Goal: Find specific fact: Find specific fact

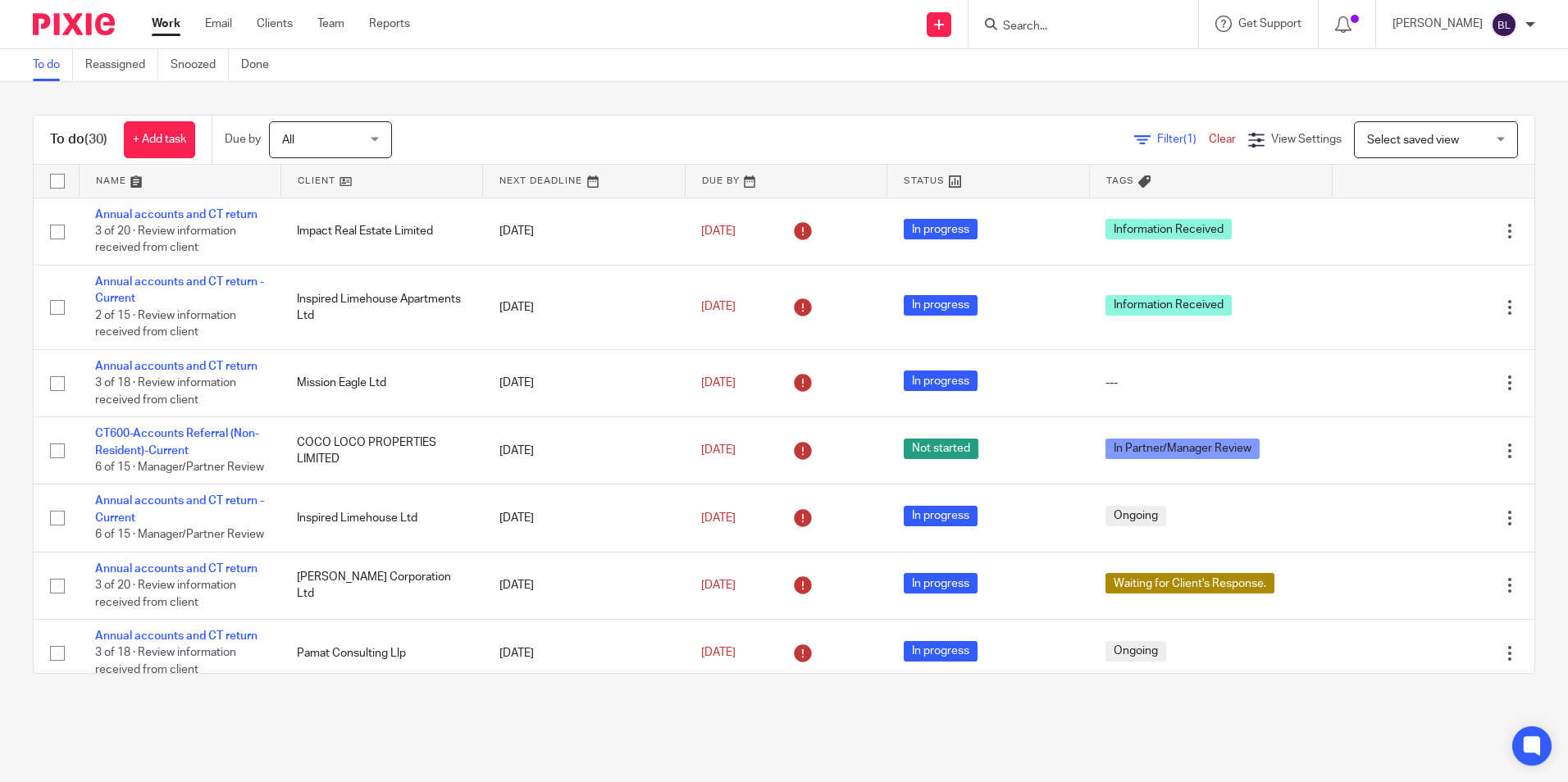
scroll to position [492, 0]
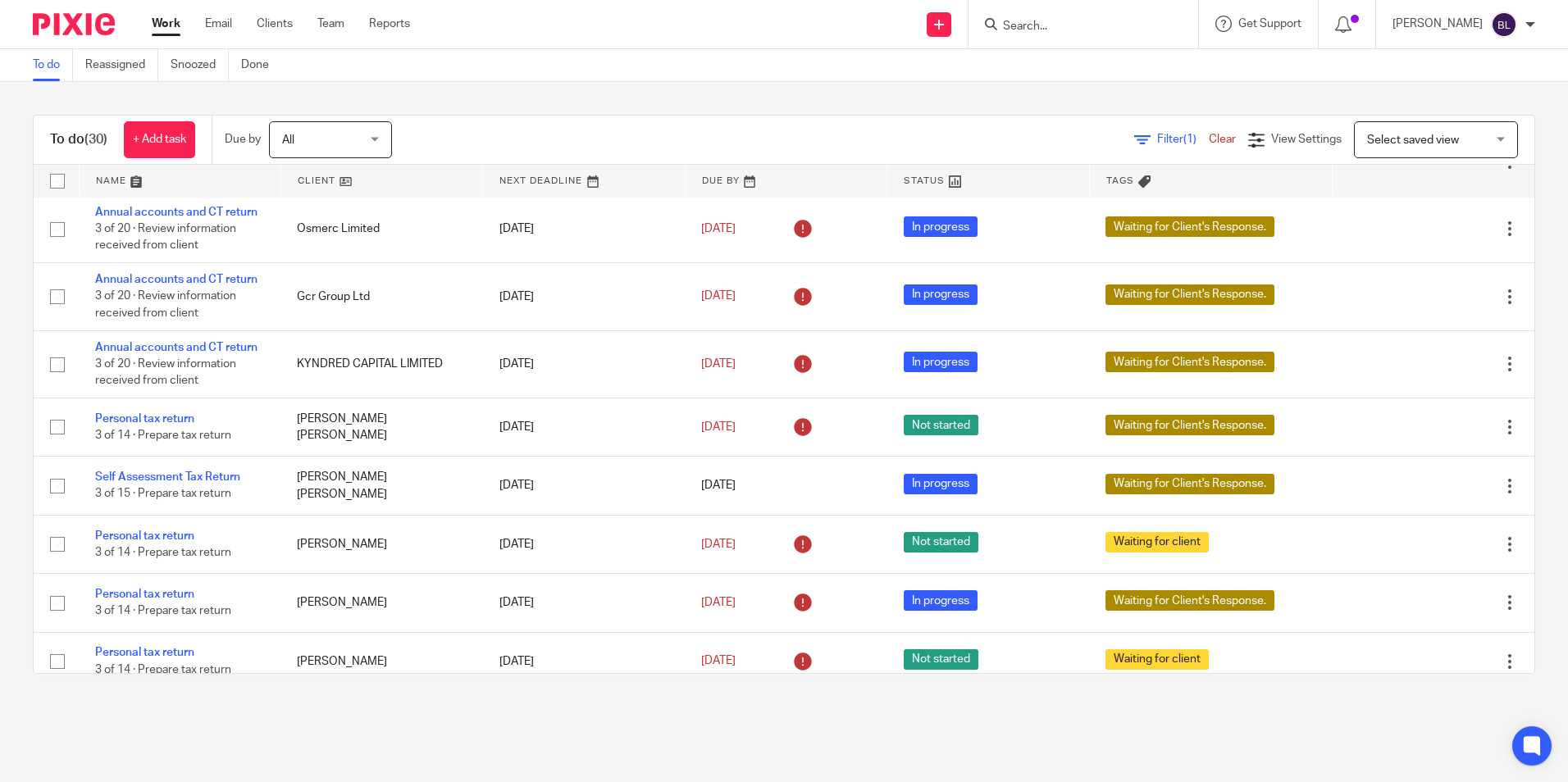
click at [1100, 20] on input "Search" at bounding box center [1075, 26] width 147 height 15
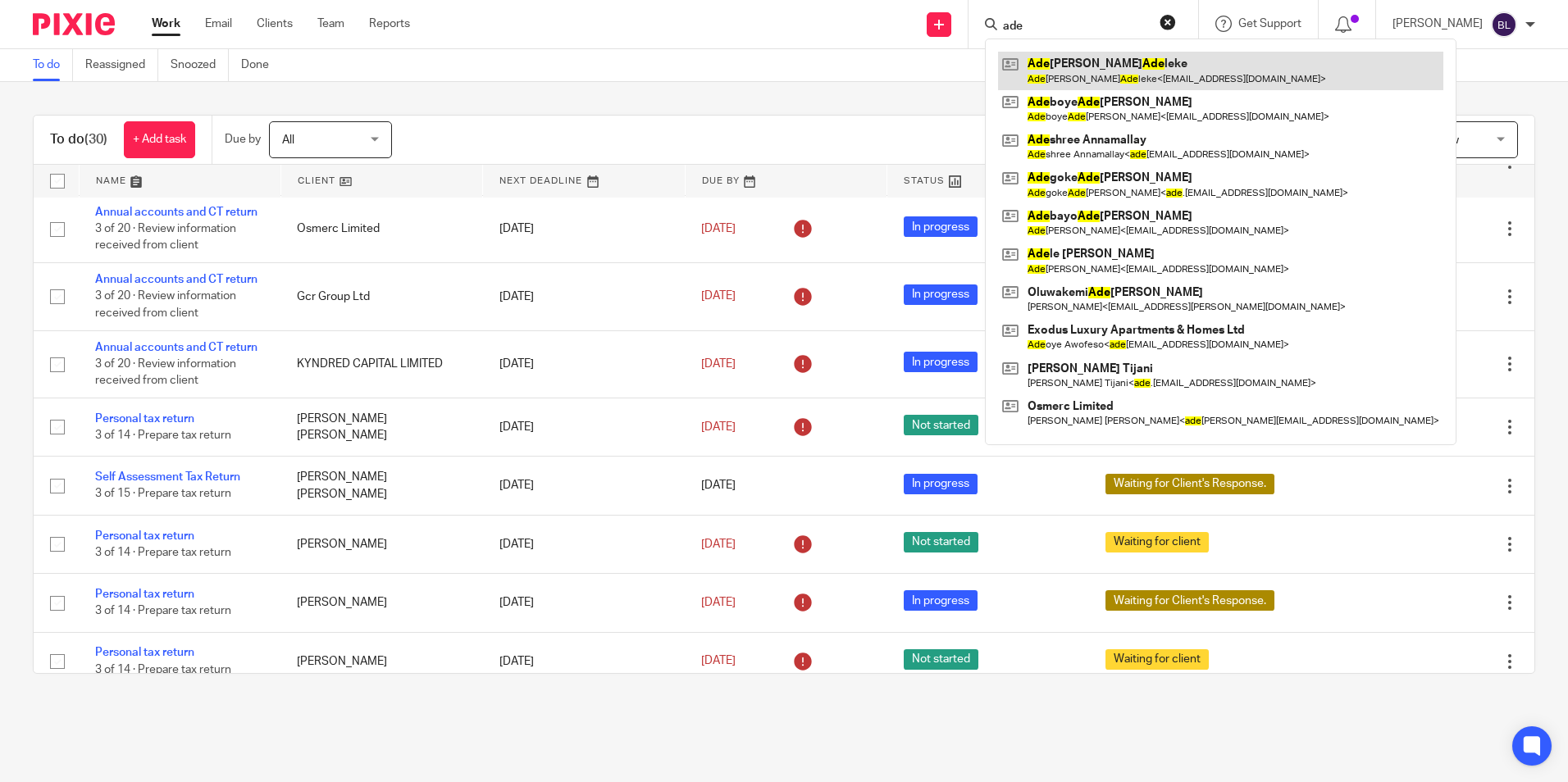
type input "ade"
click at [1138, 66] on link at bounding box center [1220, 70] width 445 height 38
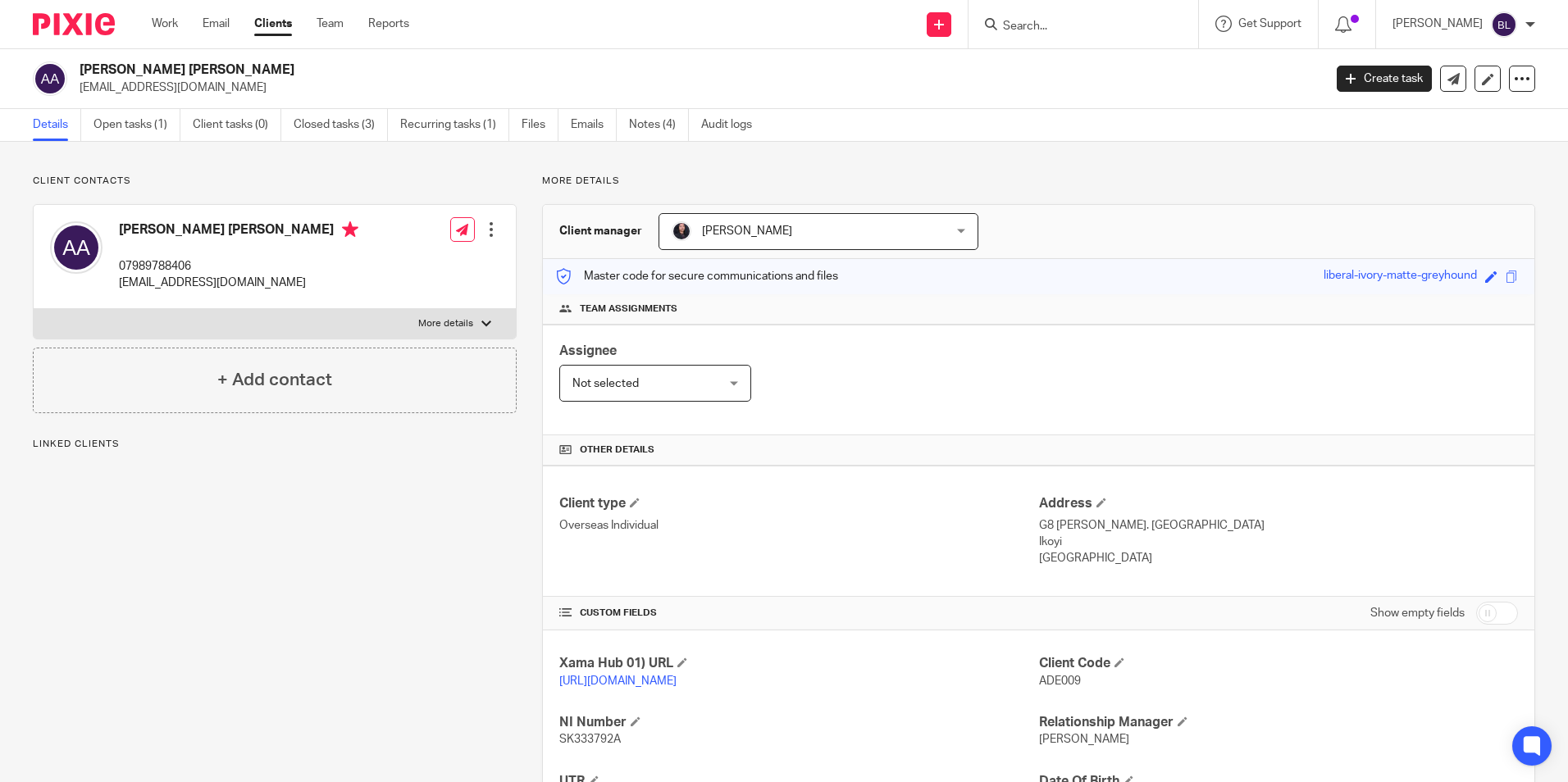
drag, startPoint x: 1086, startPoint y: 679, endPoint x: 1029, endPoint y: 682, distance: 57.1
click at [1029, 682] on div "Xama Hub 01) URL https://platform.xamatech.com/portal/crm/clients/f8d99220-d6f3…" at bounding box center [1038, 790] width 991 height 319
click at [1229, 690] on div "Client Code ADE009" at bounding box center [1278, 672] width 479 height 34
drag, startPoint x: 1073, startPoint y: 682, endPoint x: 1031, endPoint y: 681, distance: 42.0
click at [1039, 681] on p "ADE009" at bounding box center [1278, 681] width 479 height 17
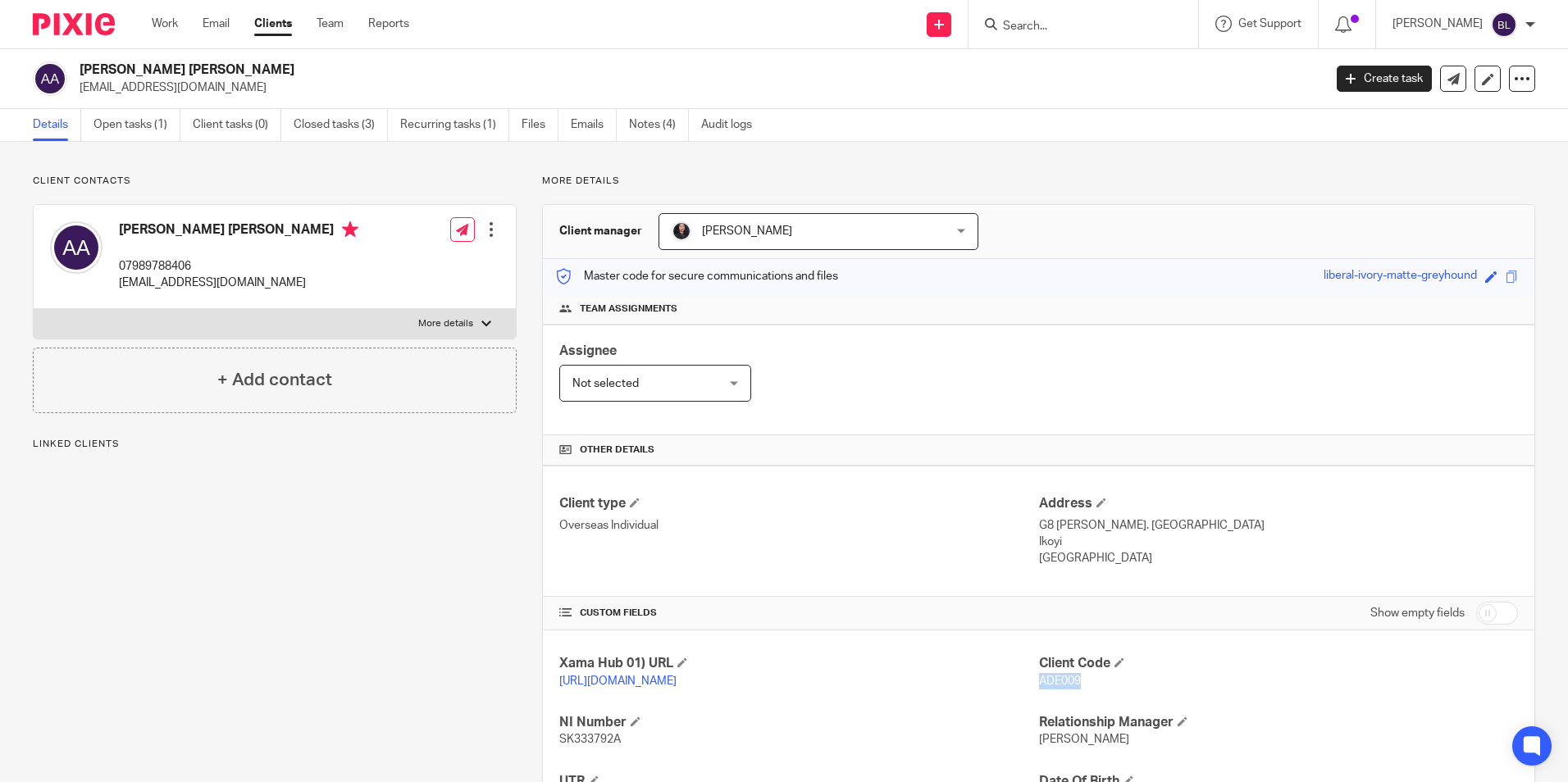
copy span "ADE009"
click at [1125, 31] on input "Search" at bounding box center [1075, 26] width 147 height 15
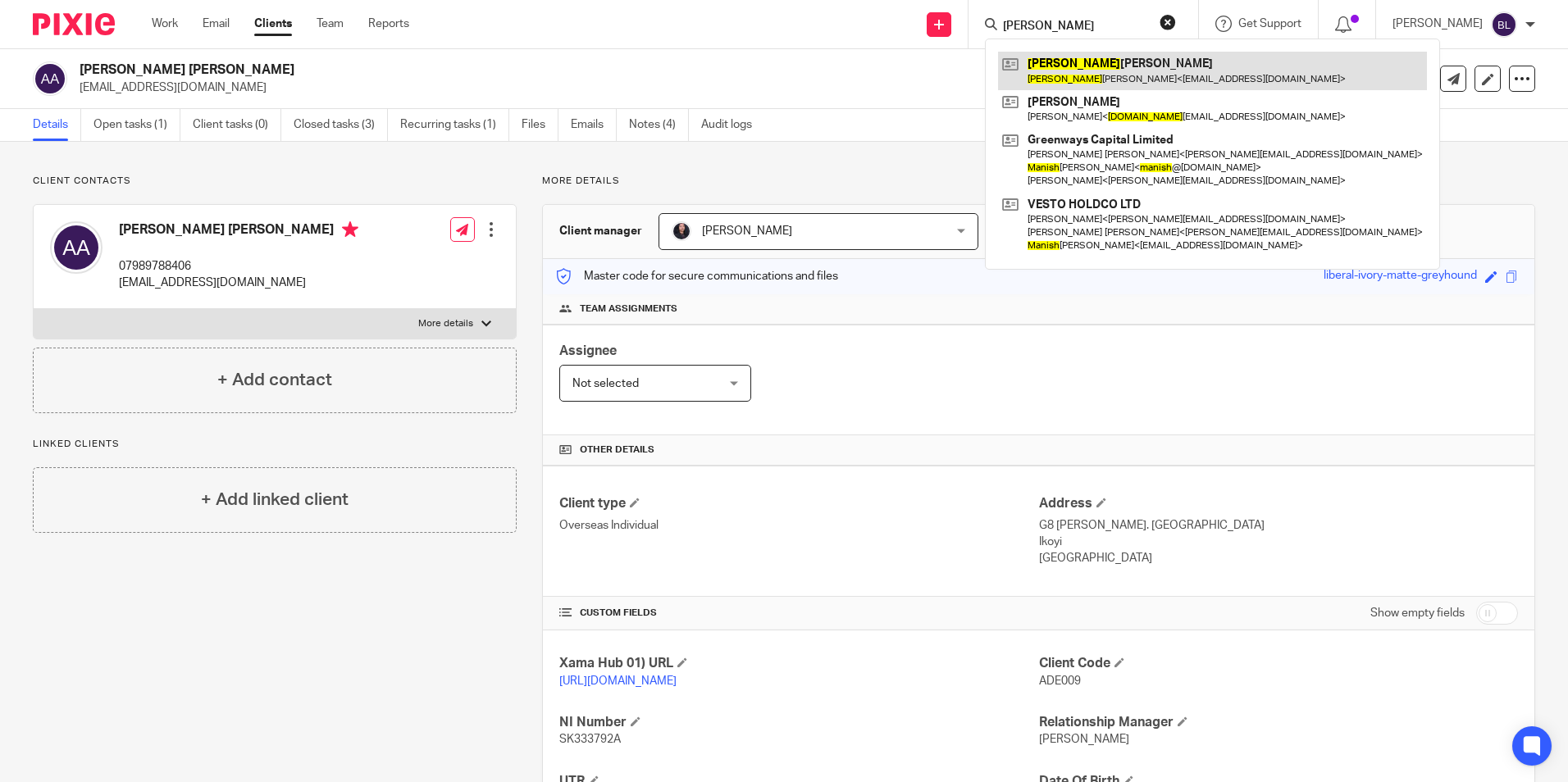
type input "manisha"
click at [1118, 75] on link at bounding box center [1211, 70] width 429 height 38
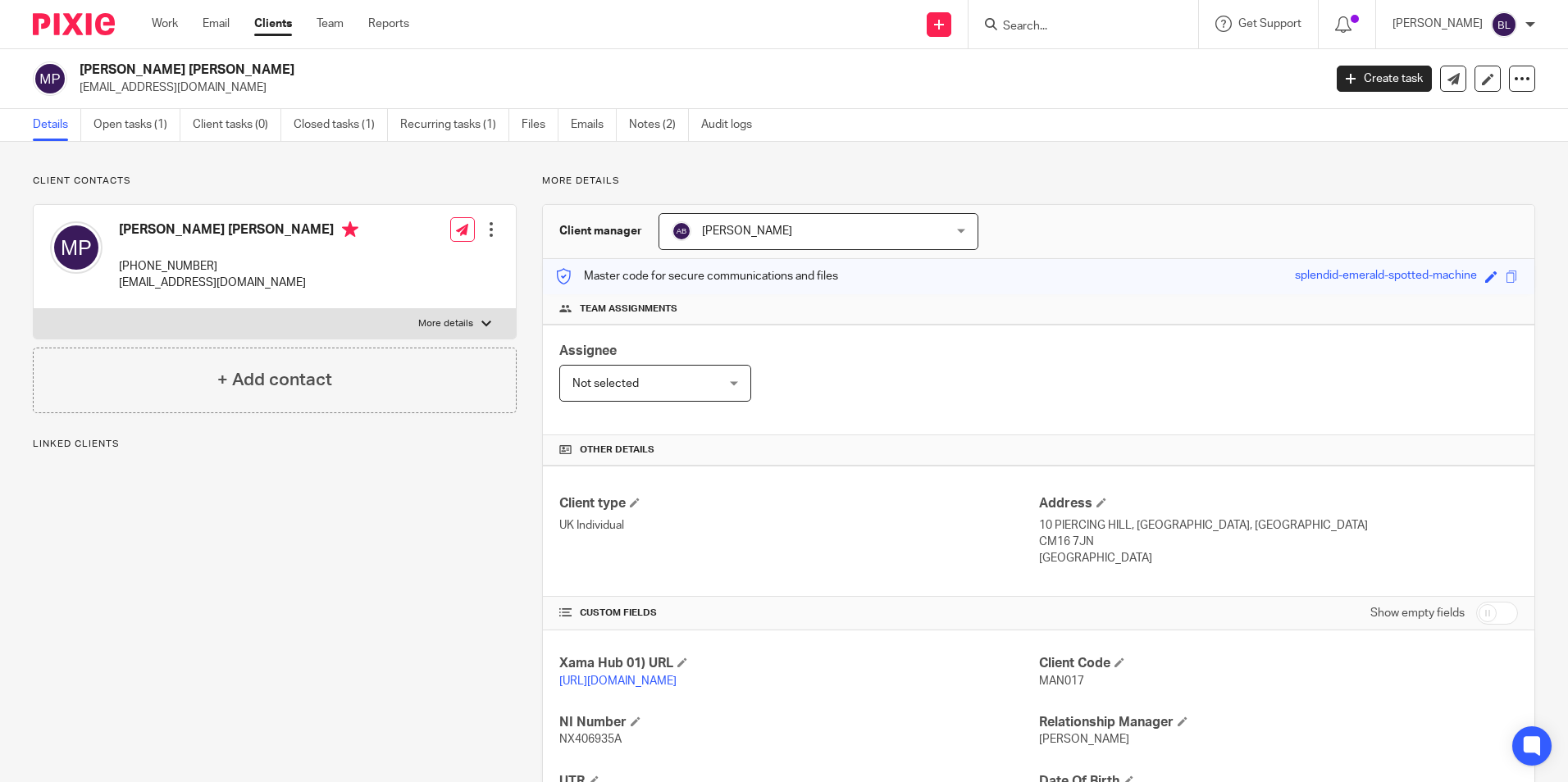
scroll to position [217, 0]
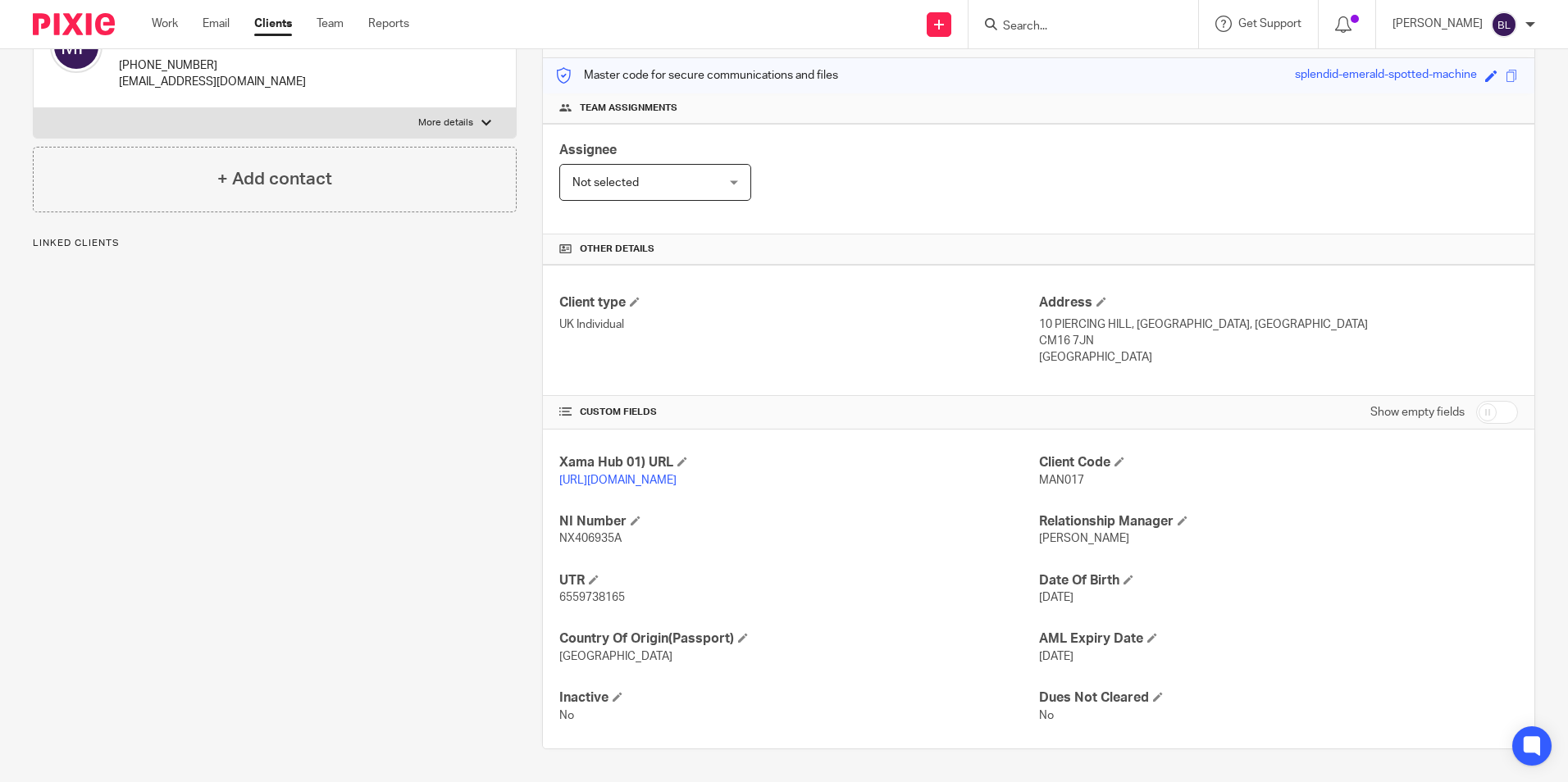
click at [590, 592] on span "6559738165" at bounding box center [592, 597] width 66 height 11
copy span "6559738165"
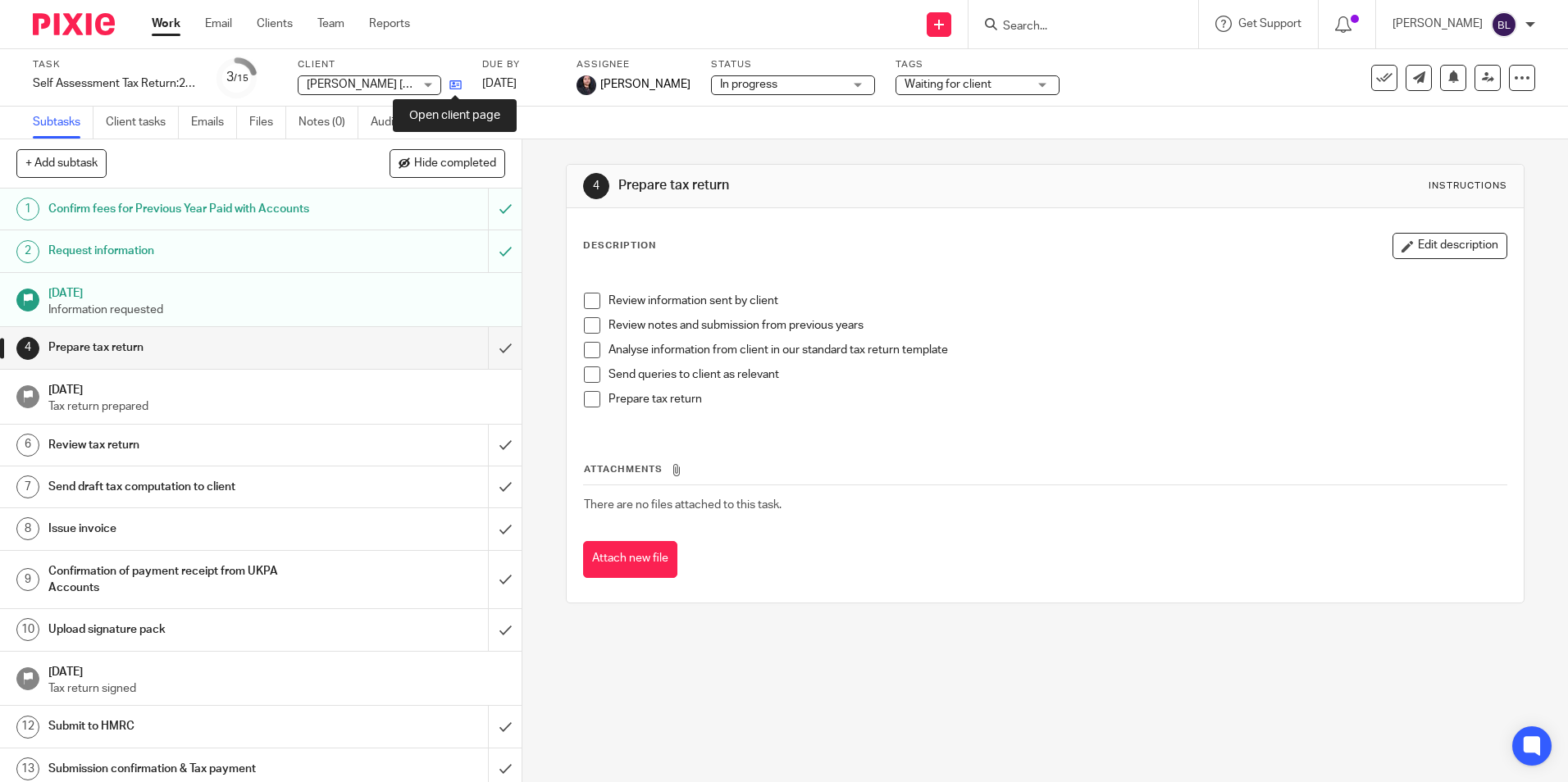
click at [454, 82] on icon at bounding box center [456, 85] width 12 height 12
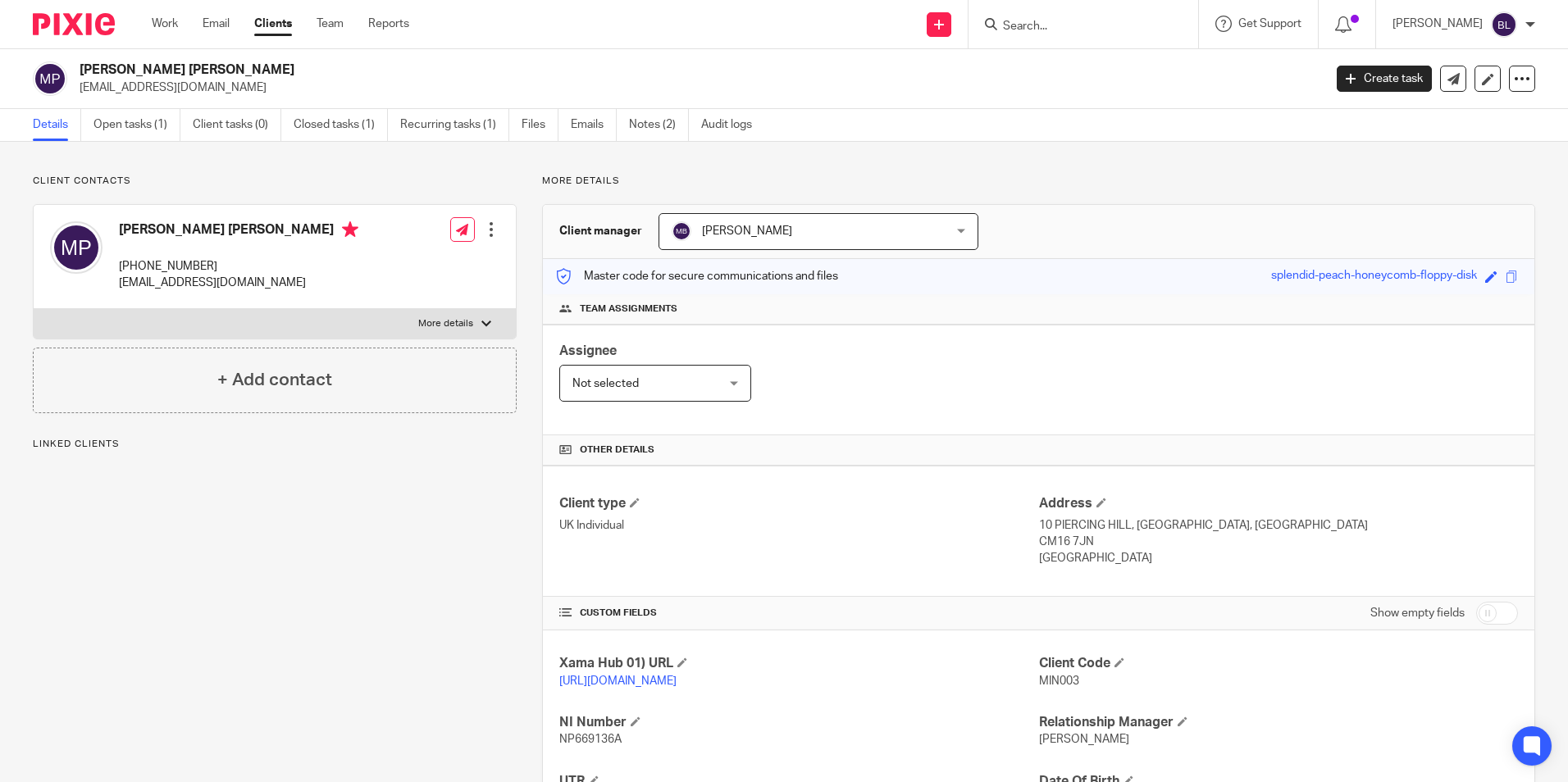
click at [1103, 23] on input "Search" at bounding box center [1075, 26] width 147 height 15
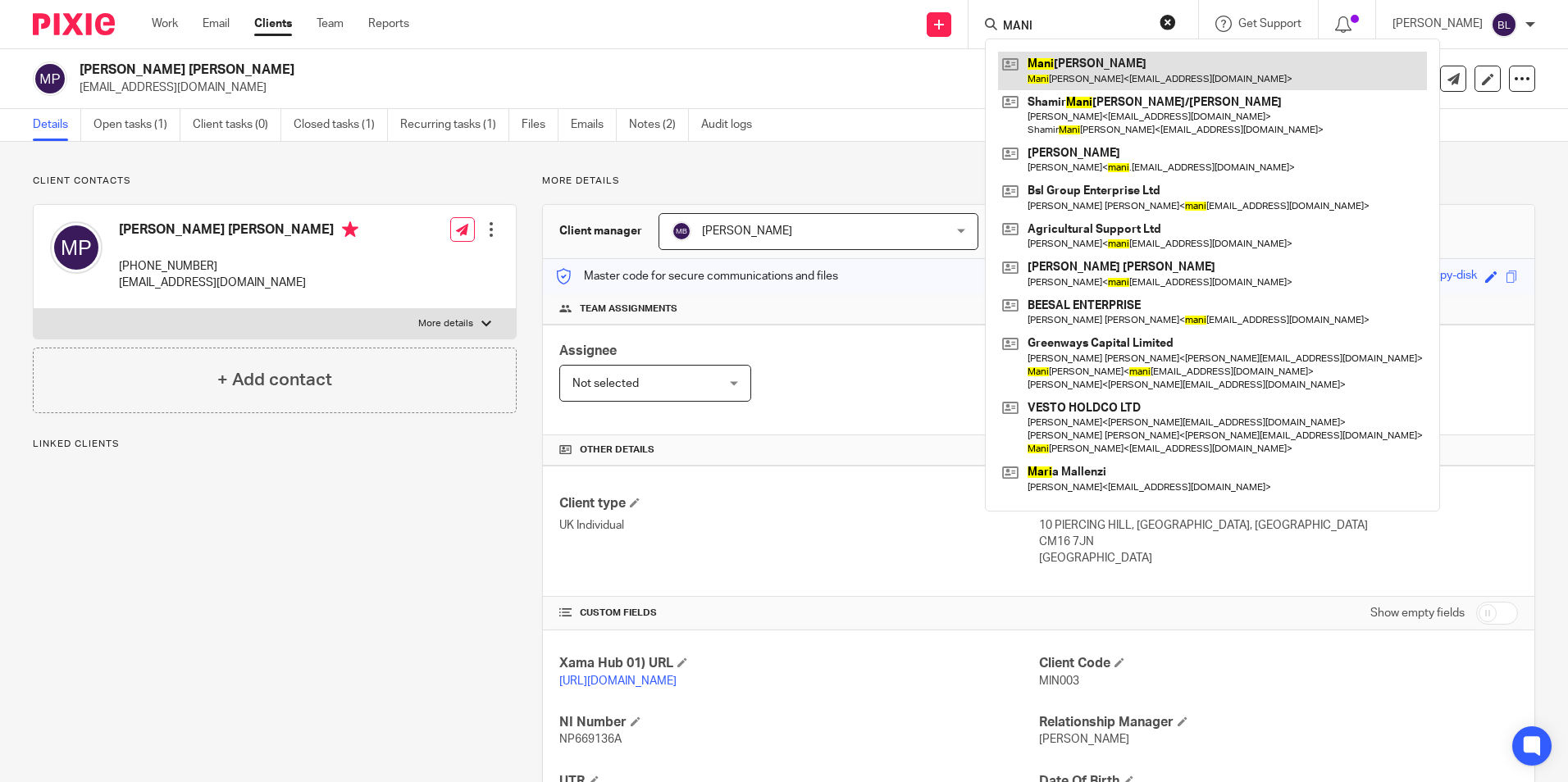
type input "MANI"
click at [1111, 80] on link at bounding box center [1211, 70] width 429 height 38
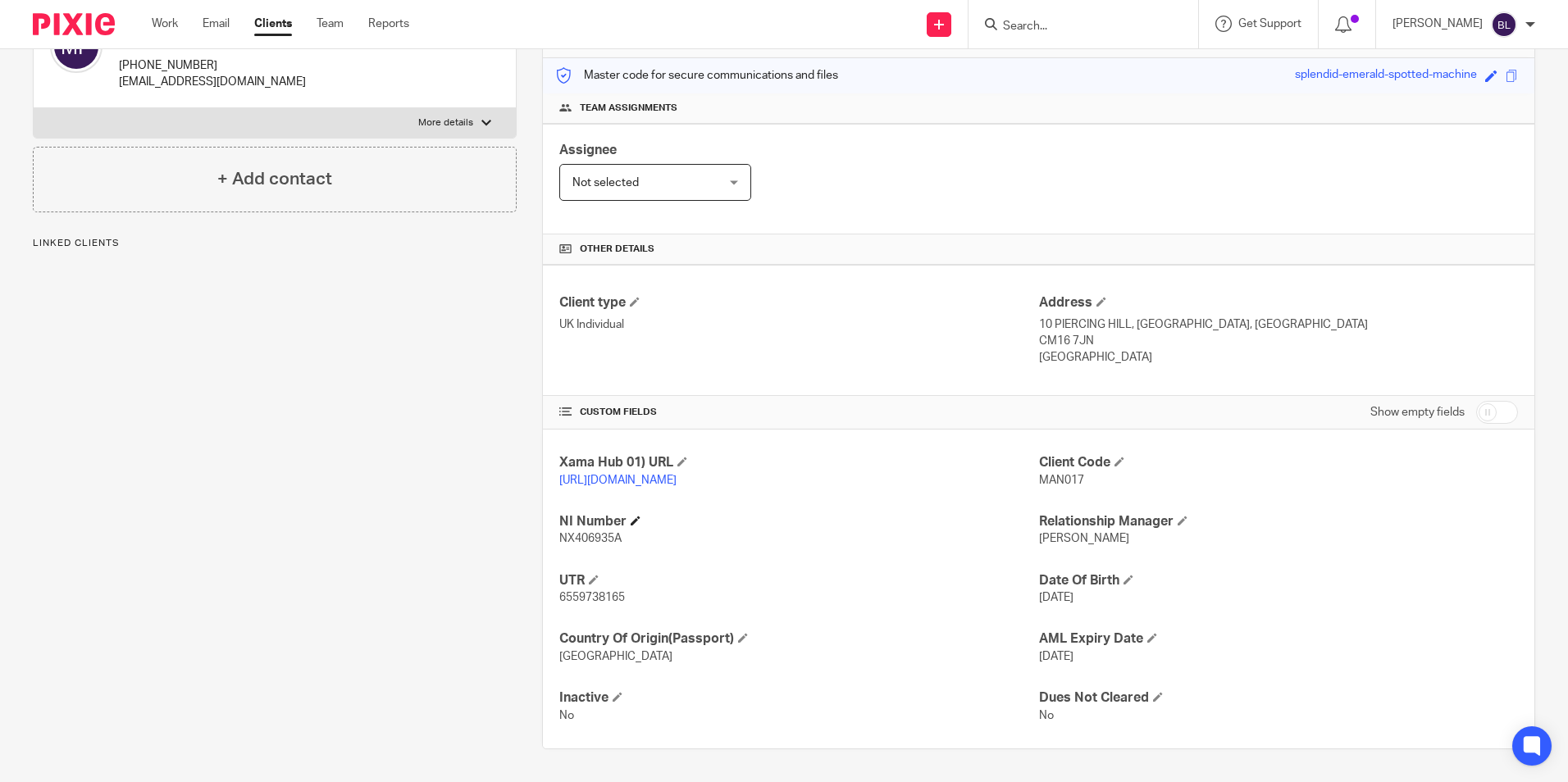
scroll to position [217, 0]
drag, startPoint x: 1121, startPoint y: 302, endPoint x: 1030, endPoint y: 307, distance: 91.1
click at [1039, 316] on p "10 PIERCING HILL, [GEOGRAPHIC_DATA], [GEOGRAPHIC_DATA]" at bounding box center [1278, 324] width 479 height 17
copy p "10 PIERCING HILL"
click at [1132, 316] on p "10 PIERCING HILL, [GEOGRAPHIC_DATA], [GEOGRAPHIC_DATA]" at bounding box center [1278, 324] width 479 height 17
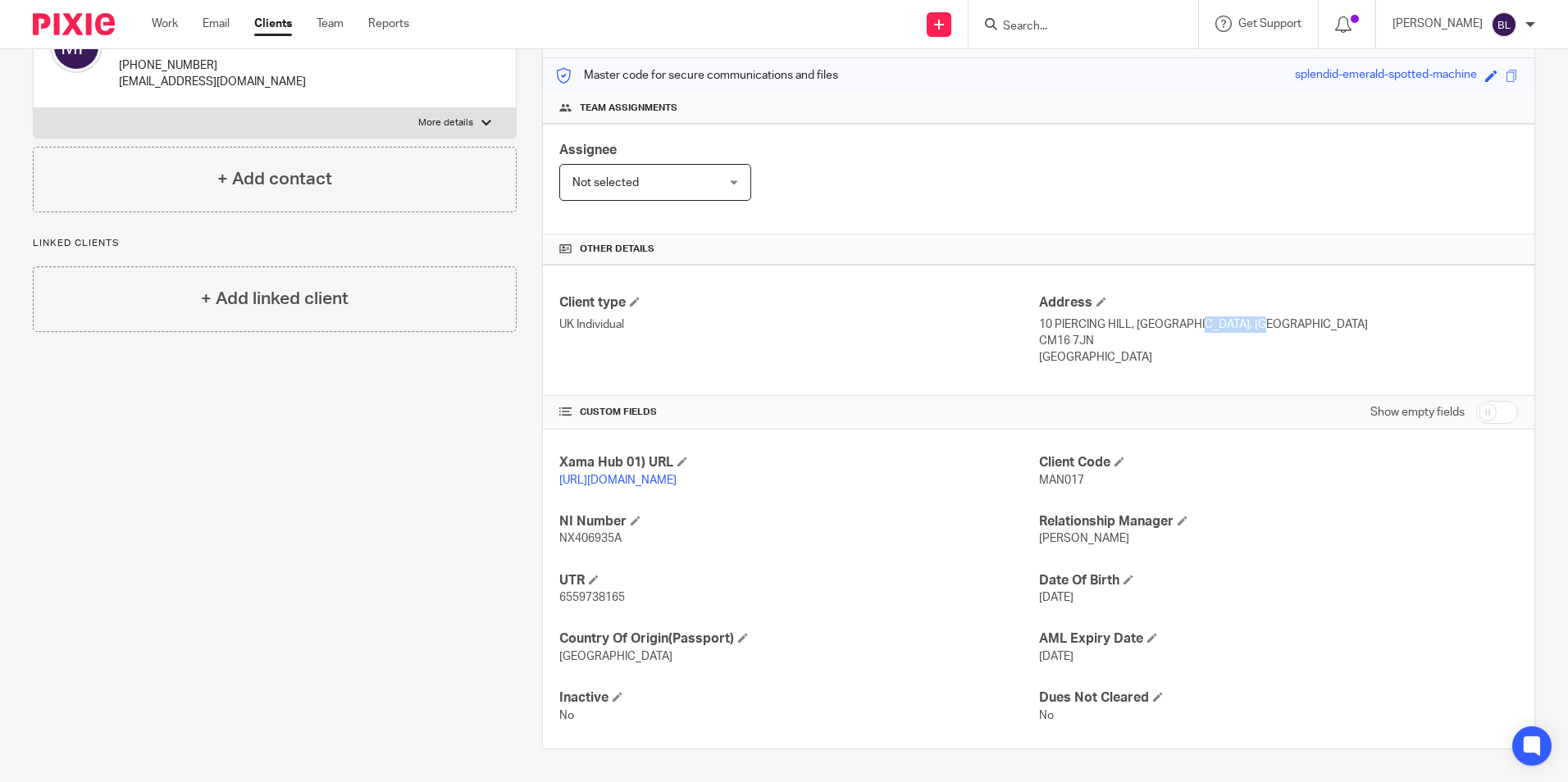
drag, startPoint x: 1132, startPoint y: 307, endPoint x: 1210, endPoint y: 312, distance: 78.2
click at [1210, 316] on p "10 PIERCING HILL, [GEOGRAPHIC_DATA], [GEOGRAPHIC_DATA]" at bounding box center [1278, 324] width 479 height 17
drag, startPoint x: 1210, startPoint y: 312, endPoint x: 1167, endPoint y: 350, distance: 57.4
click at [1167, 356] on div "Client type UK Individual Address [STREET_ADDRESS] CM16 7JN [GEOGRAPHIC_DATA]" at bounding box center [1038, 331] width 991 height 132
drag, startPoint x: 1128, startPoint y: 310, endPoint x: 1207, endPoint y: 313, distance: 79.1
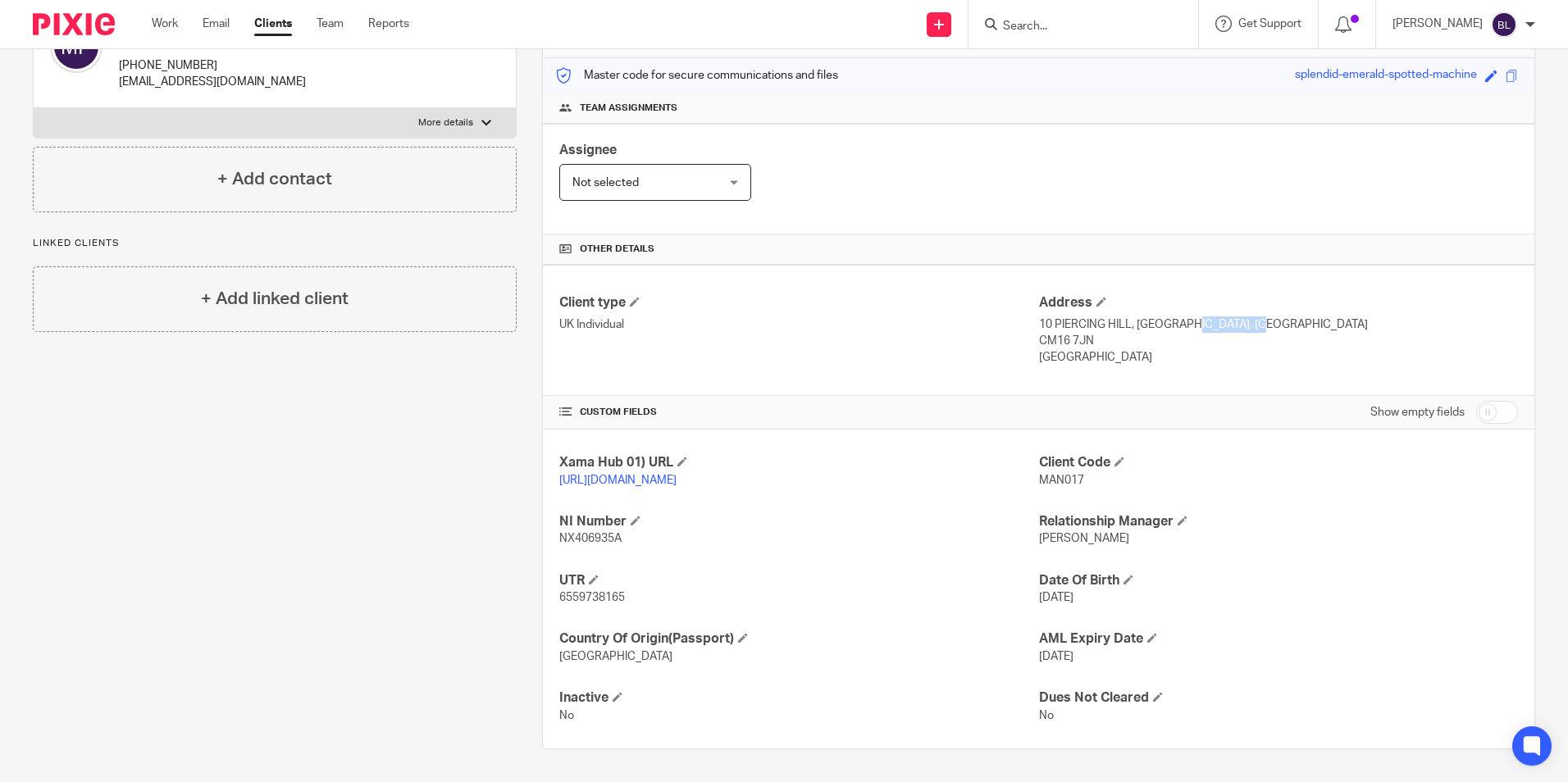
click at [1207, 316] on p "10 PIERCING HILL, [GEOGRAPHIC_DATA], [GEOGRAPHIC_DATA]" at bounding box center [1278, 324] width 479 height 17
copy p "THEYDON BOIS"
drag, startPoint x: 1218, startPoint y: 307, endPoint x: 1251, endPoint y: 307, distance: 33.0
click at [1251, 316] on p "10 PIERCING HILL, [GEOGRAPHIC_DATA], [GEOGRAPHIC_DATA]" at bounding box center [1278, 324] width 479 height 17
copy p "[GEOGRAPHIC_DATA]"
